Goal: Submit feedback/report problem: Provide input to the site owners about the experience or issues

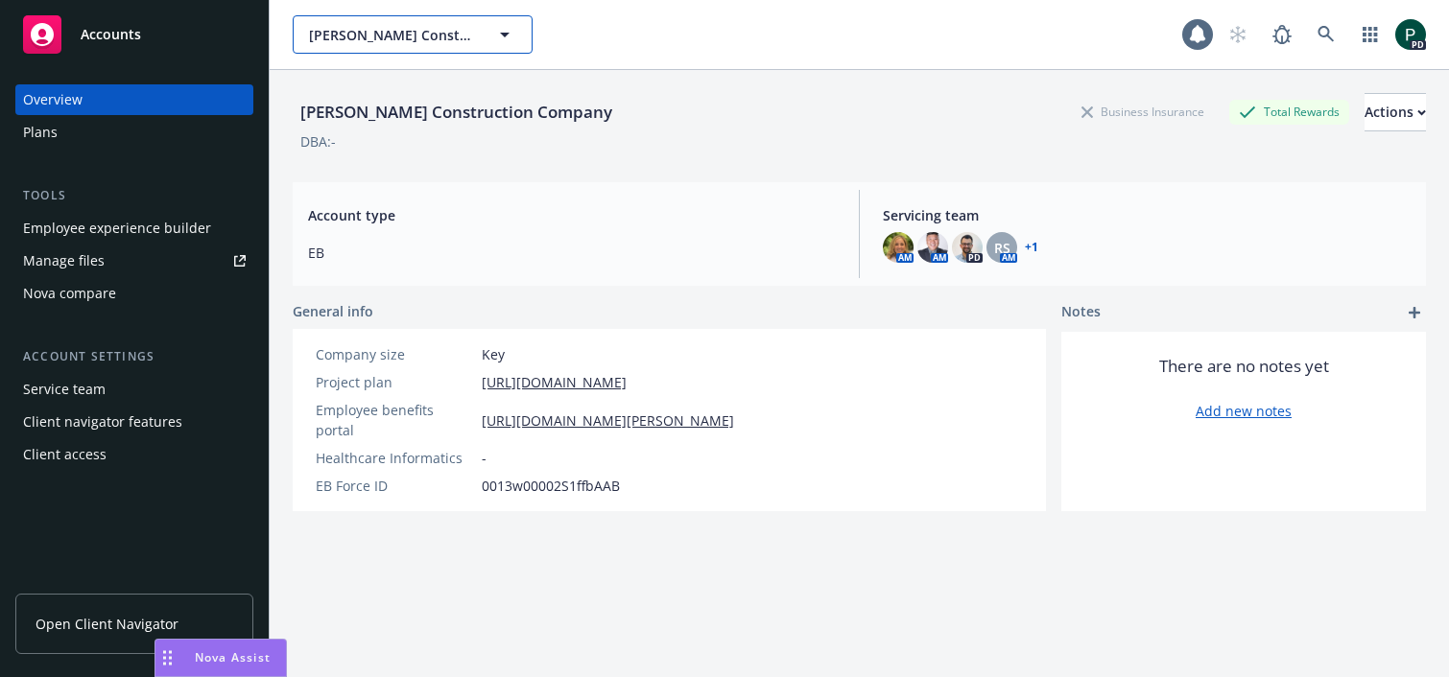
click at [371, 43] on span "[PERSON_NAME] Construction Company" at bounding box center [392, 35] width 166 height 20
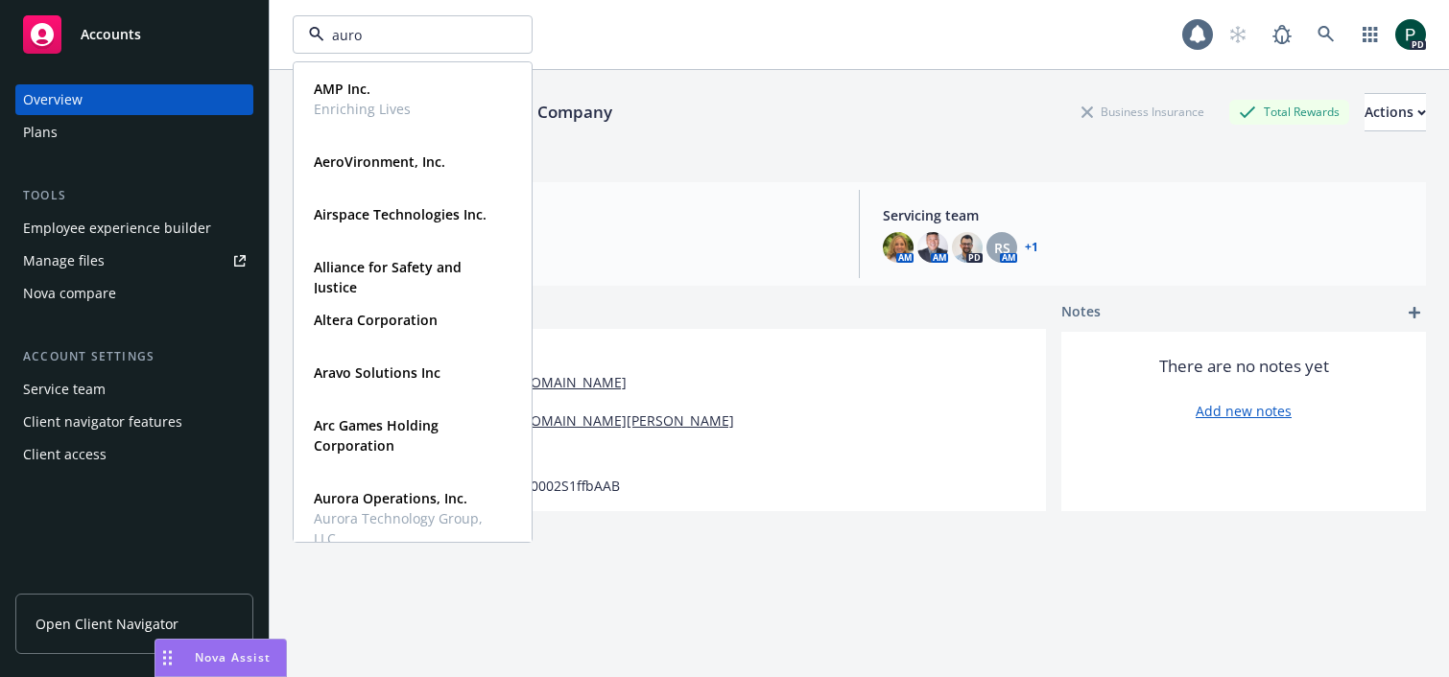
type input "auror"
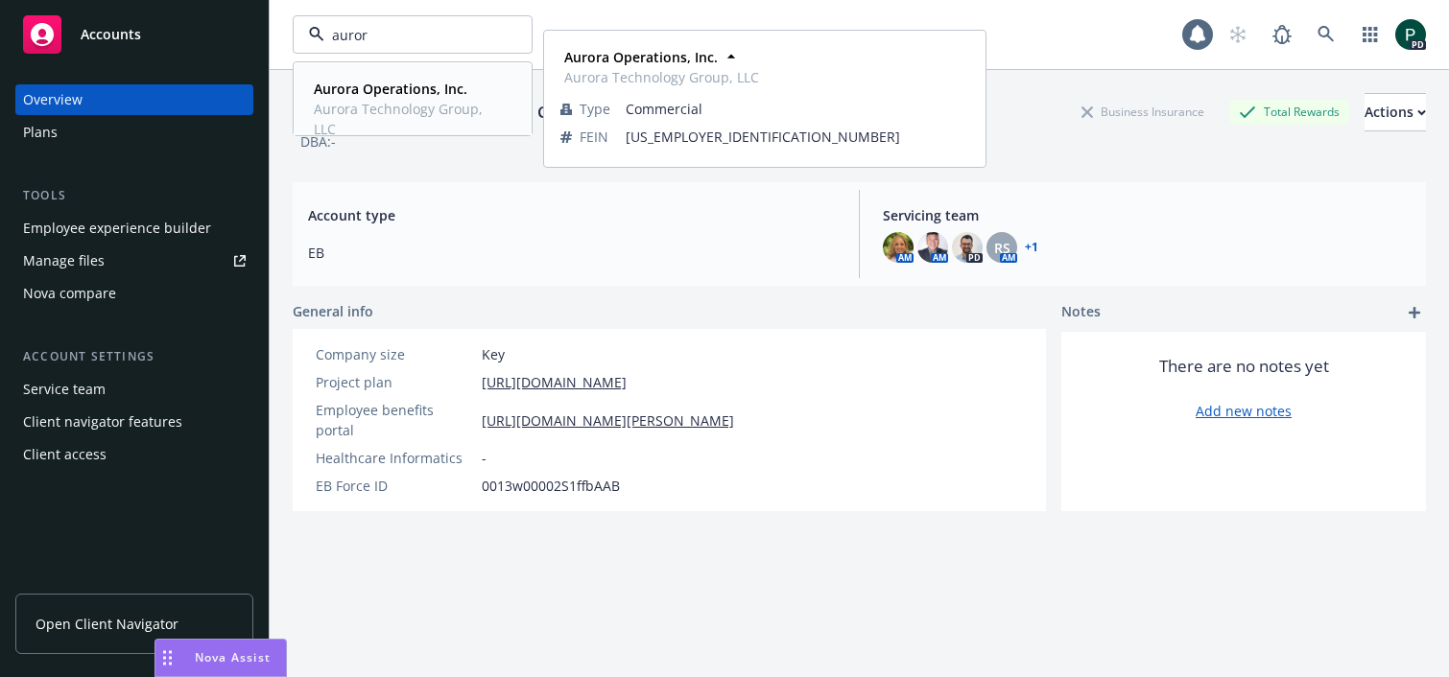
click at [368, 91] on strong "Aurora Operations, Inc." at bounding box center [391, 89] width 154 height 18
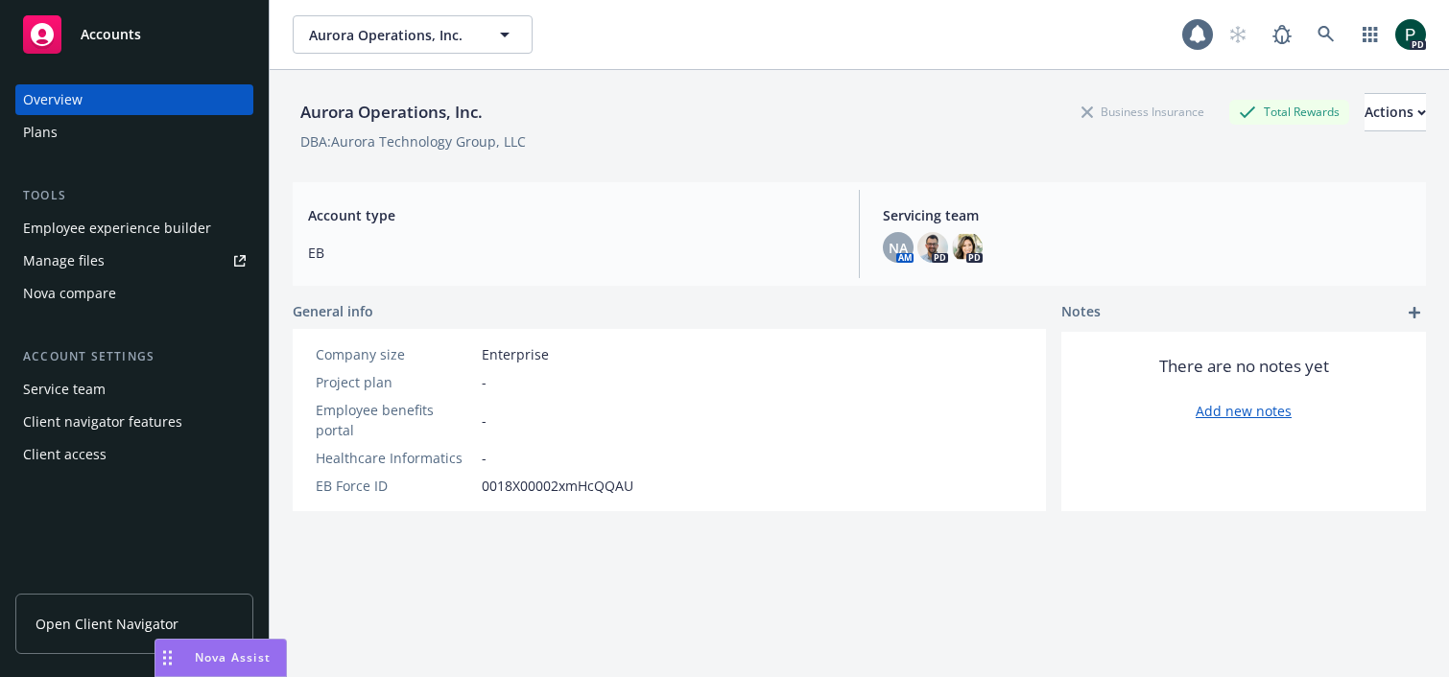
click at [202, 658] on span "Nova Assist" at bounding box center [233, 658] width 76 height 16
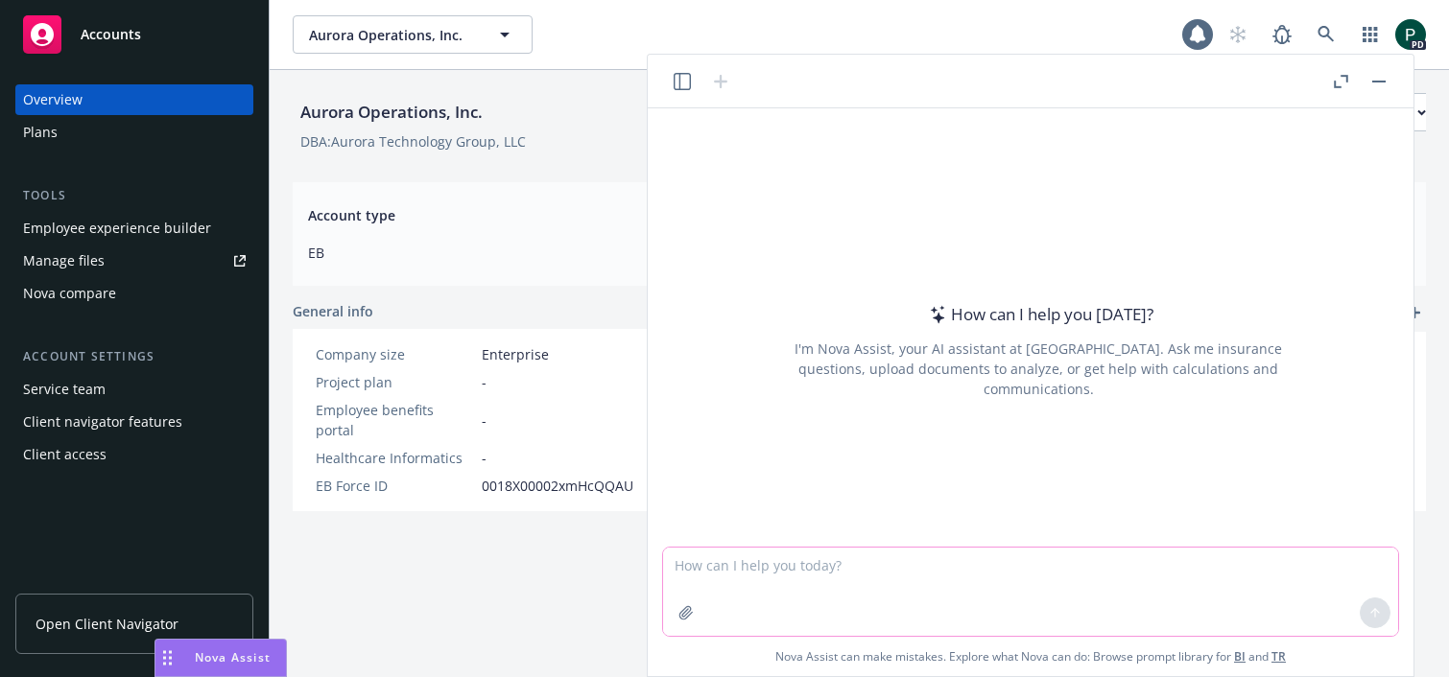
click at [687, 616] on icon "button" at bounding box center [685, 612] width 12 height 12
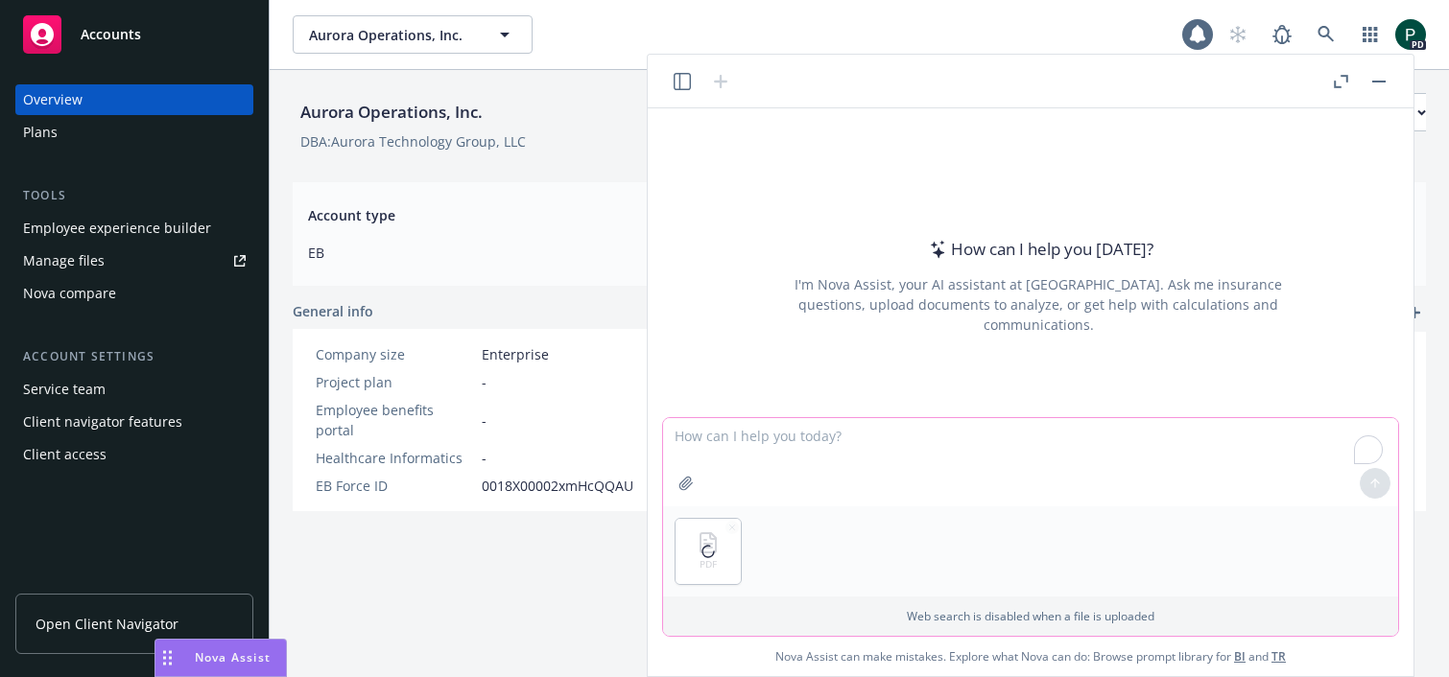
click at [719, 438] on textarea "To enrich screen reader interactions, please activate Accessibility in Grammarl…" at bounding box center [1030, 462] width 735 height 88
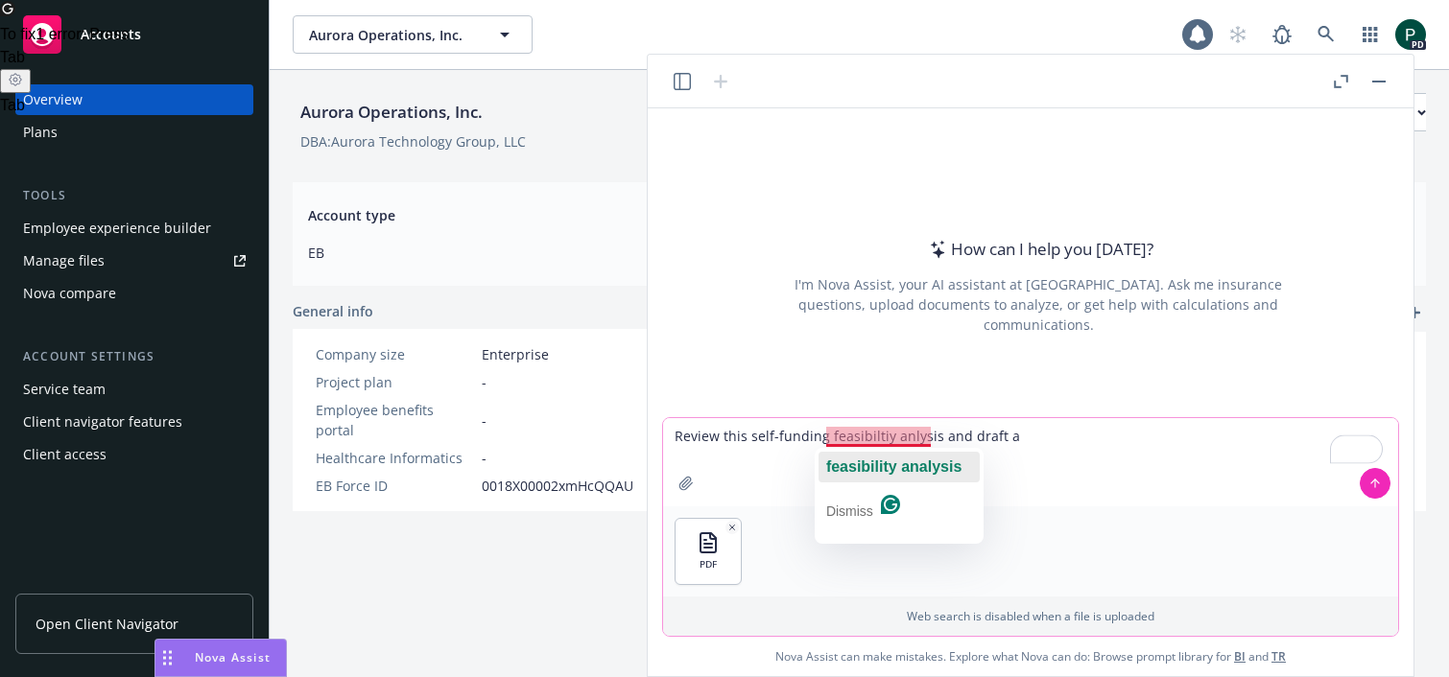
drag, startPoint x: 884, startPoint y: 454, endPoint x: 891, endPoint y: 441, distance: 14.6
click at [884, 454] on div "feasibility analysis" at bounding box center [893, 467] width 135 height 31
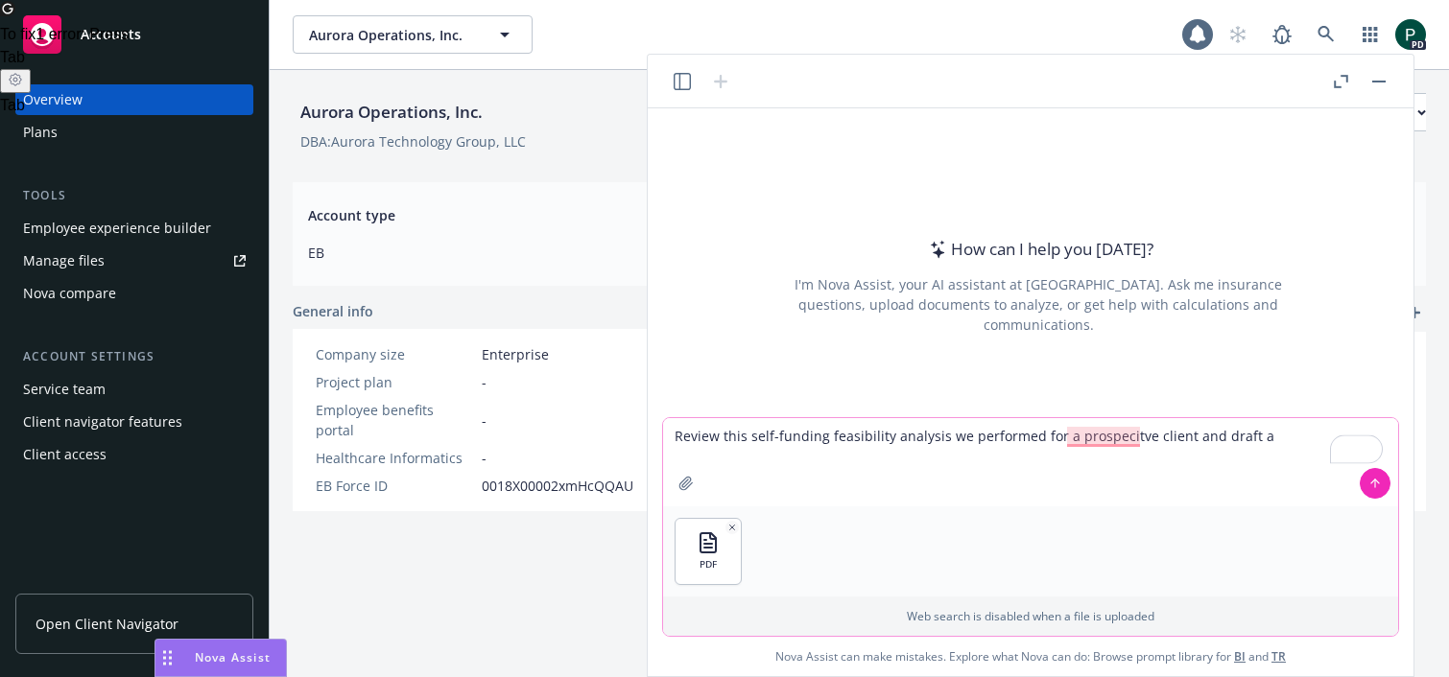
click at [1273, 431] on textarea "Review this self-funding feasibility analysis we performed for a prospecitve cl…" at bounding box center [1030, 462] width 735 height 88
type textarea "Review this self-funding feasibility analysis we performed for a prospecitve cl…"
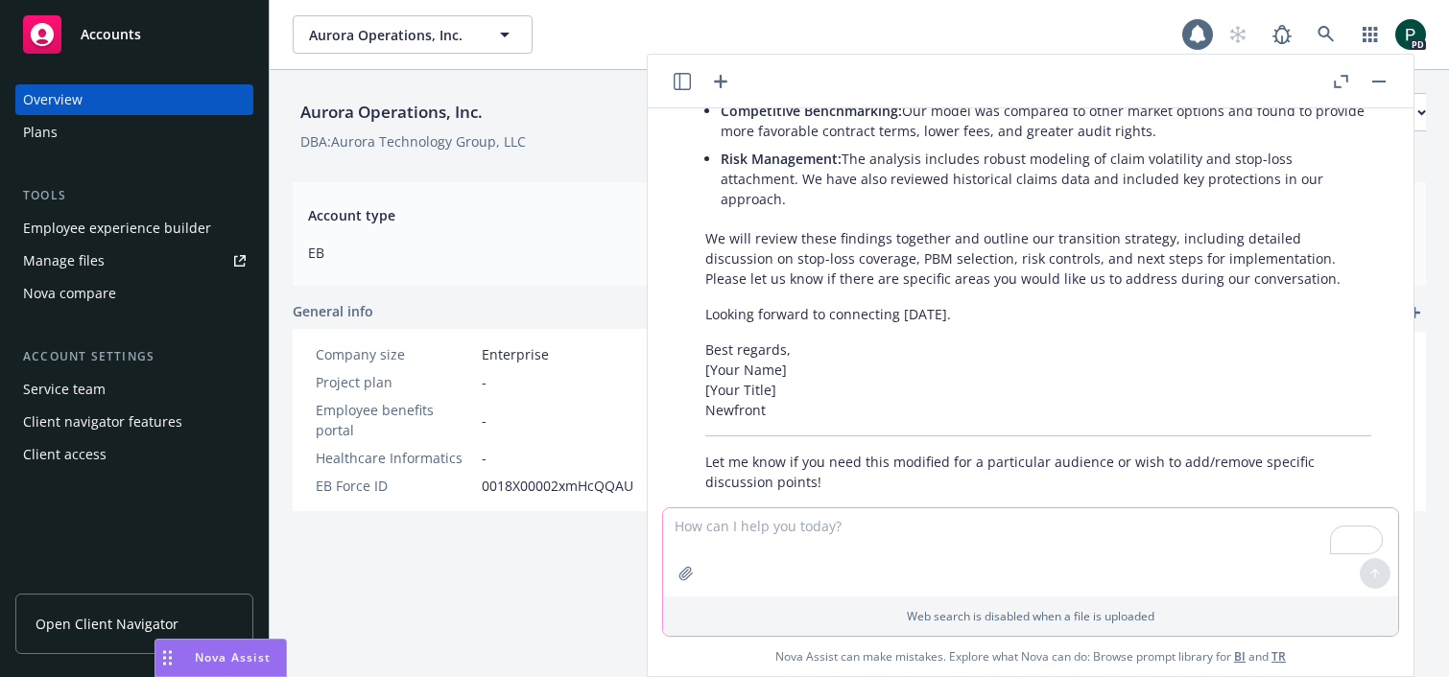
scroll to position [749, 0]
